Goal: Task Accomplishment & Management: Use online tool/utility

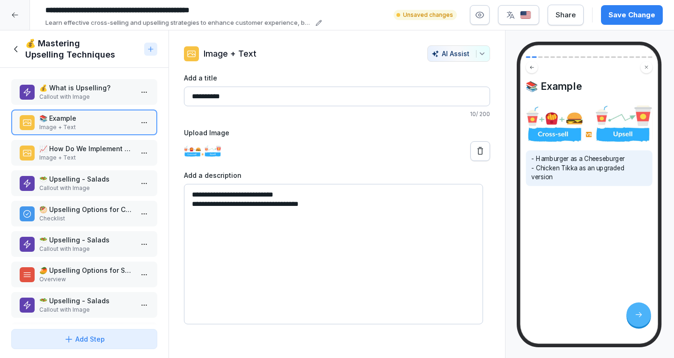
scroll to position [406, 0]
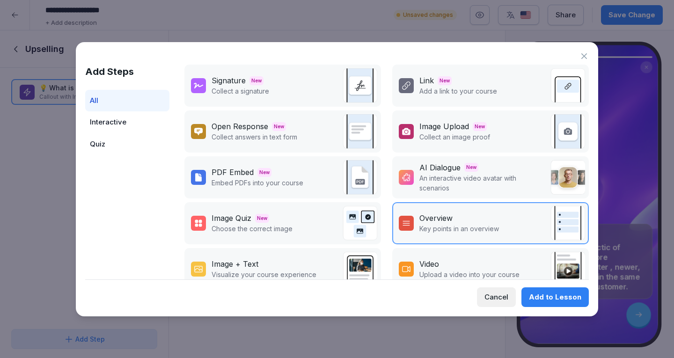
click at [588, 55] on icon at bounding box center [583, 55] width 9 height 9
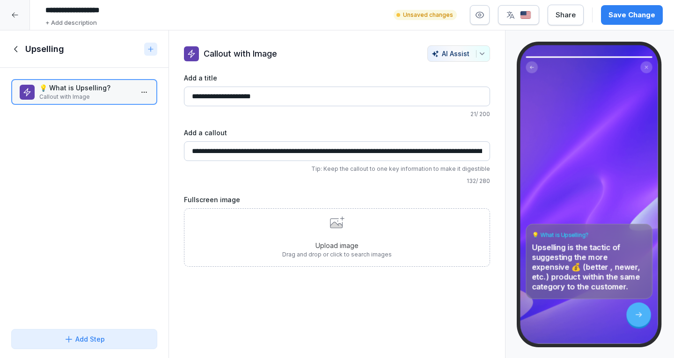
click at [645, 15] on div "Save Change" at bounding box center [631, 15] width 47 height 10
